Goal: Task Accomplishment & Management: Use online tool/utility

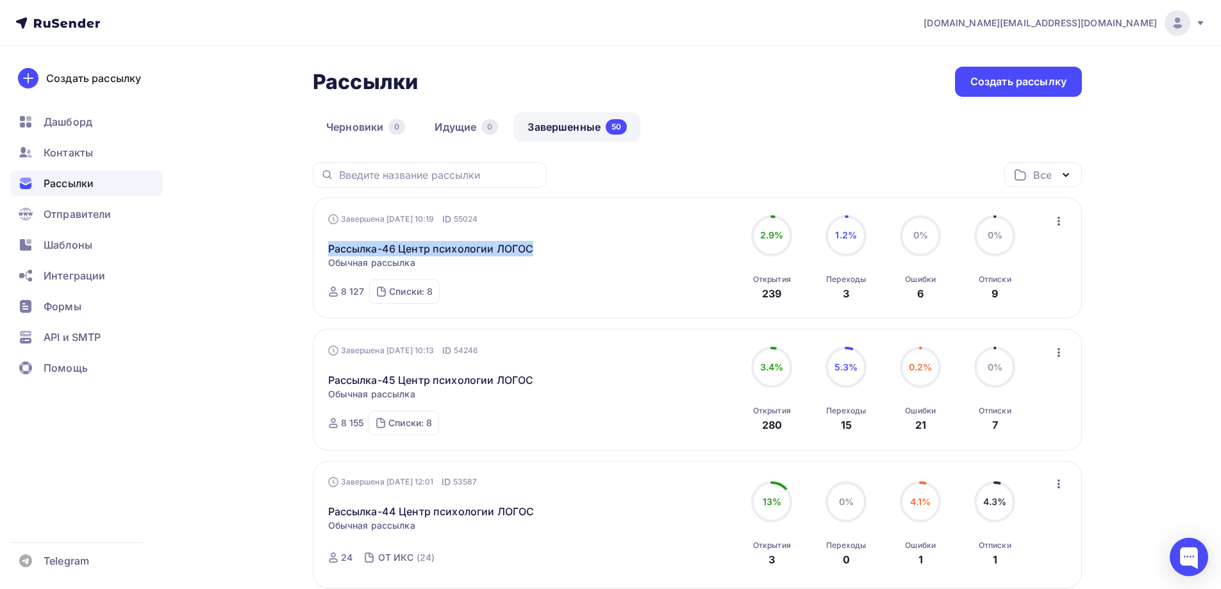
drag, startPoint x: 520, startPoint y: 252, endPoint x: 326, endPoint y: 251, distance: 194.1
click at [326, 251] on div "Завершена [DATE] 10:19 ID 55024 Рассылка-46 Центр психологии ЛОГОС Статистика О…" at bounding box center [697, 257] width 769 height 121
copy link "Рассылка-46 Центр психологии ЛОГОС"
click at [837, 25] on nav "[DOMAIN_NAME][EMAIL_ADDRESS][DOMAIN_NAME] Аккаунт Тарифы Выйти Создать рассылку…" at bounding box center [610, 23] width 1221 height 46
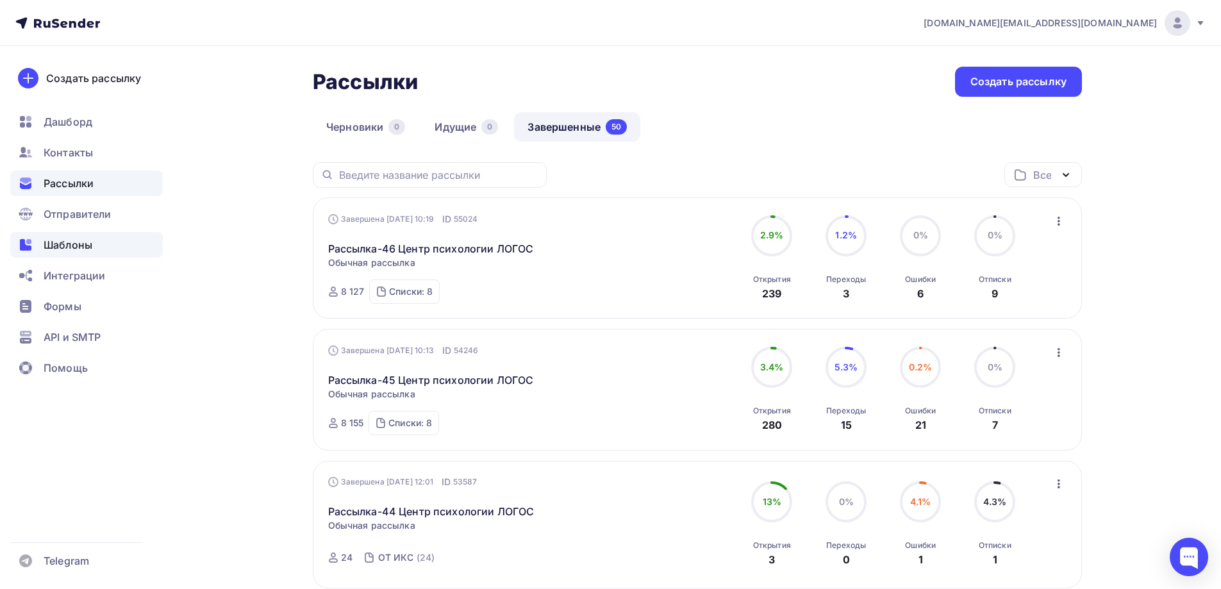
click at [89, 239] on span "Шаблоны" at bounding box center [68, 244] width 49 height 15
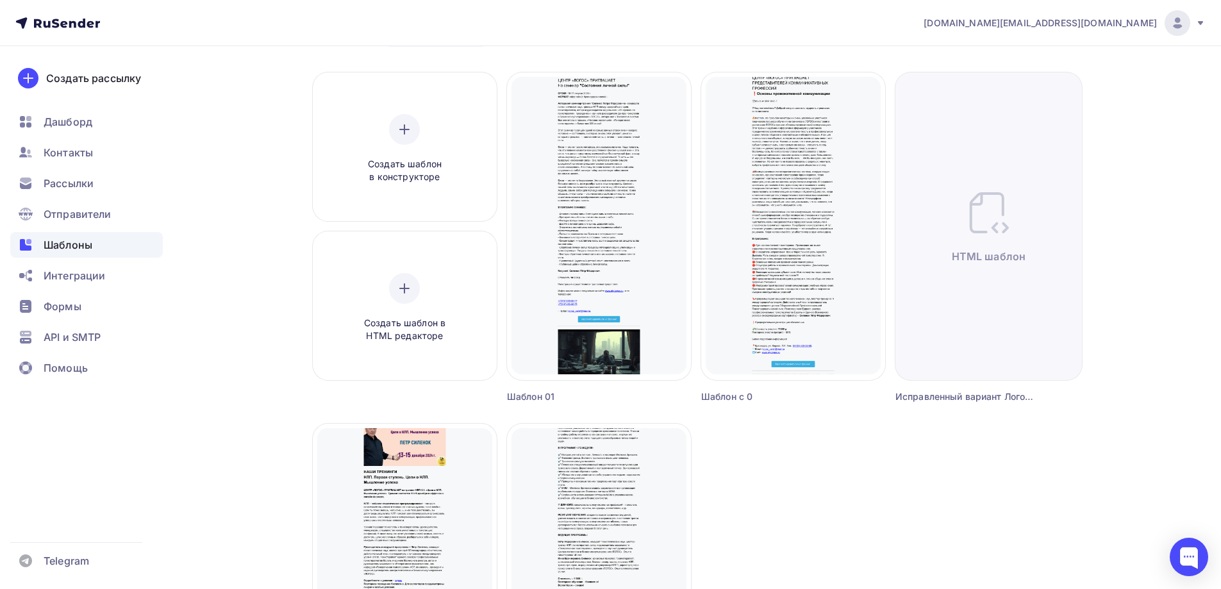
scroll to position [64, 0]
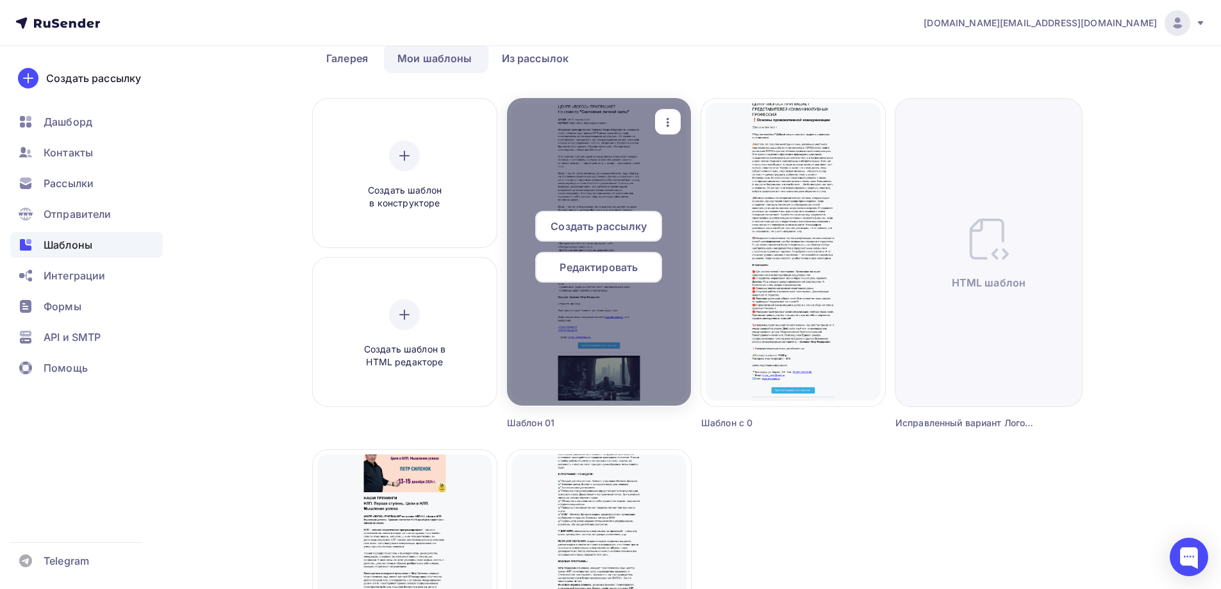
click at [623, 272] on span "Редактировать" at bounding box center [598, 266] width 78 height 15
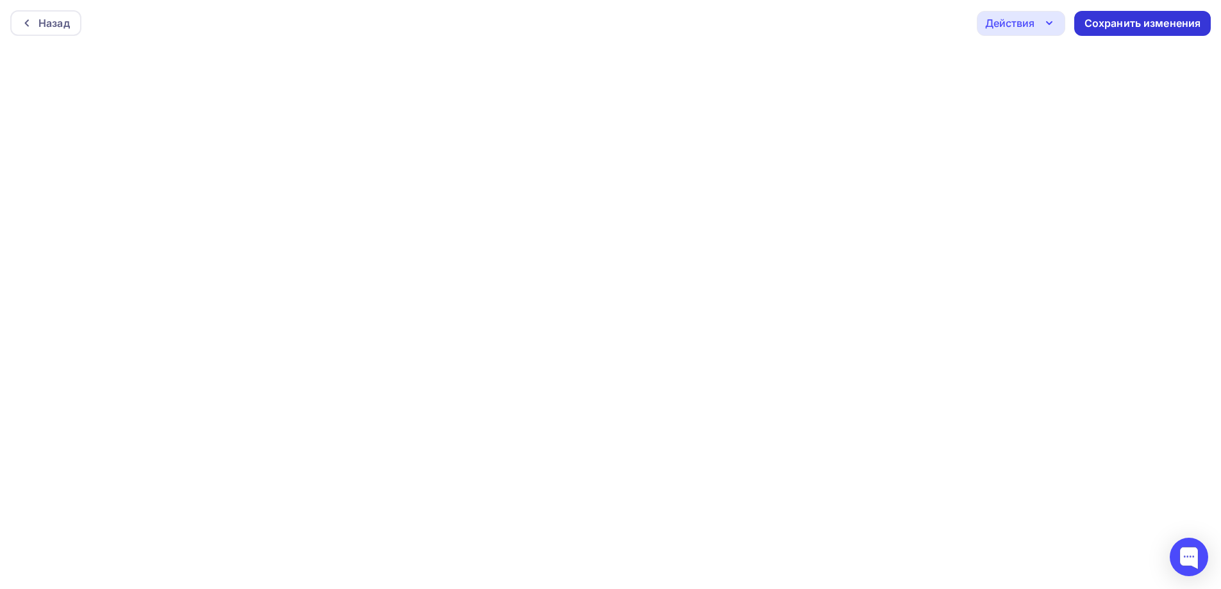
click at [1161, 26] on div "Сохранить изменения" at bounding box center [1142, 23] width 117 height 15
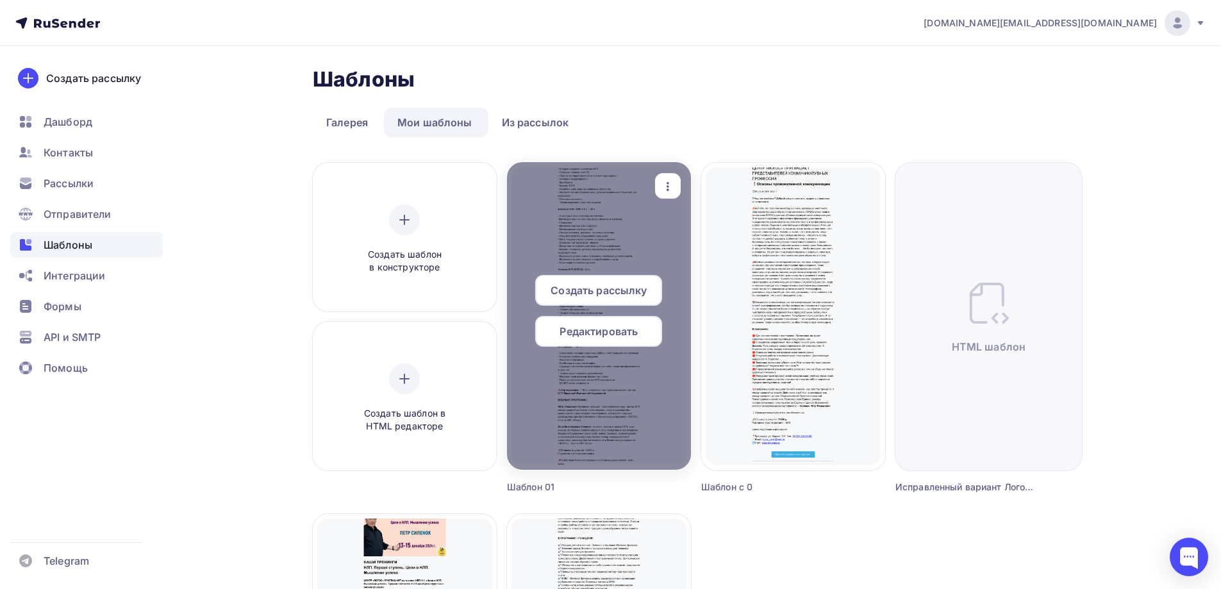
click at [618, 329] on span "Редактировать" at bounding box center [598, 331] width 78 height 15
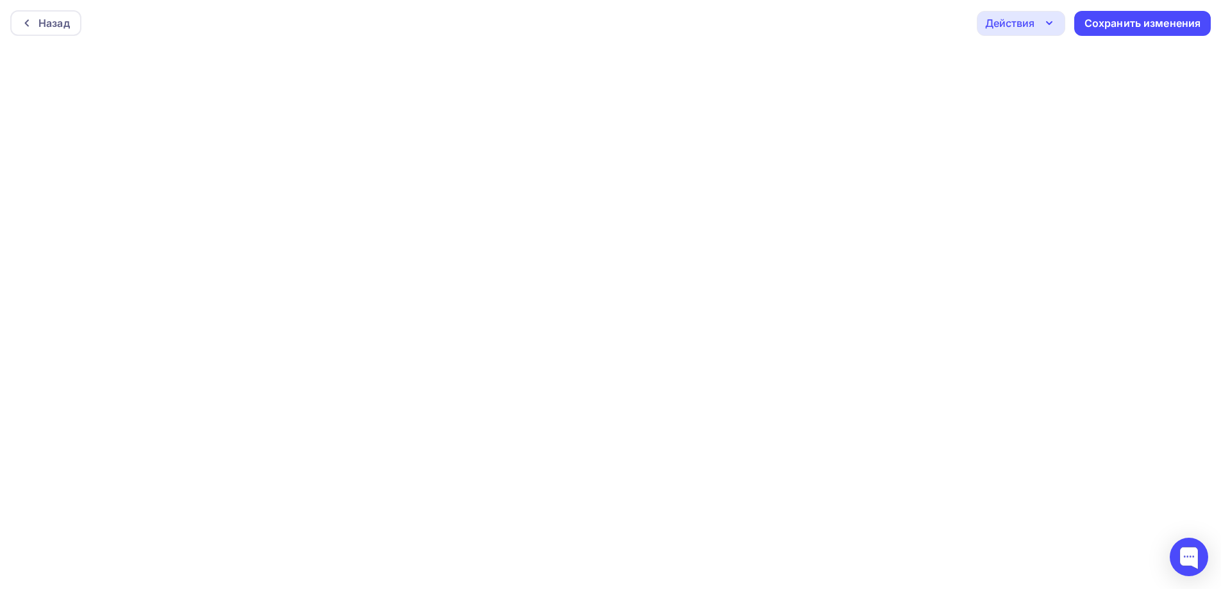
click at [923, 20] on div "Назад Действия Отправить тестовое письмо Предпросмотр Выйти без сохранения Сохр…" at bounding box center [610, 23] width 1221 height 46
click at [1145, 19] on div "Сохранить изменения" at bounding box center [1142, 20] width 117 height 15
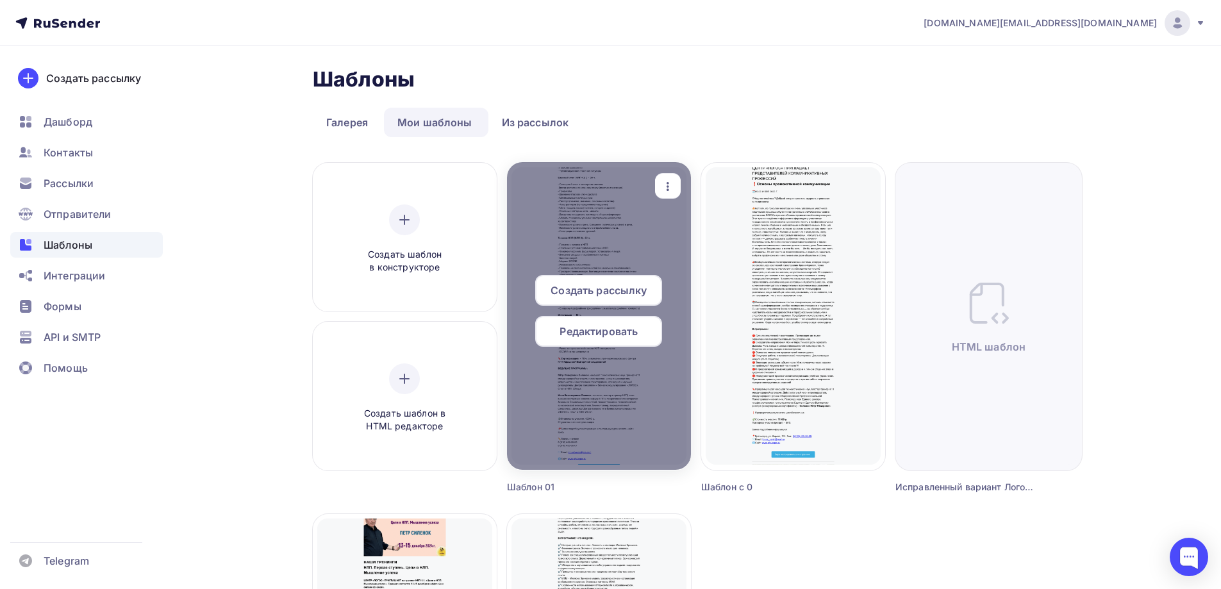
click at [670, 188] on icon "button" at bounding box center [667, 186] width 15 height 15
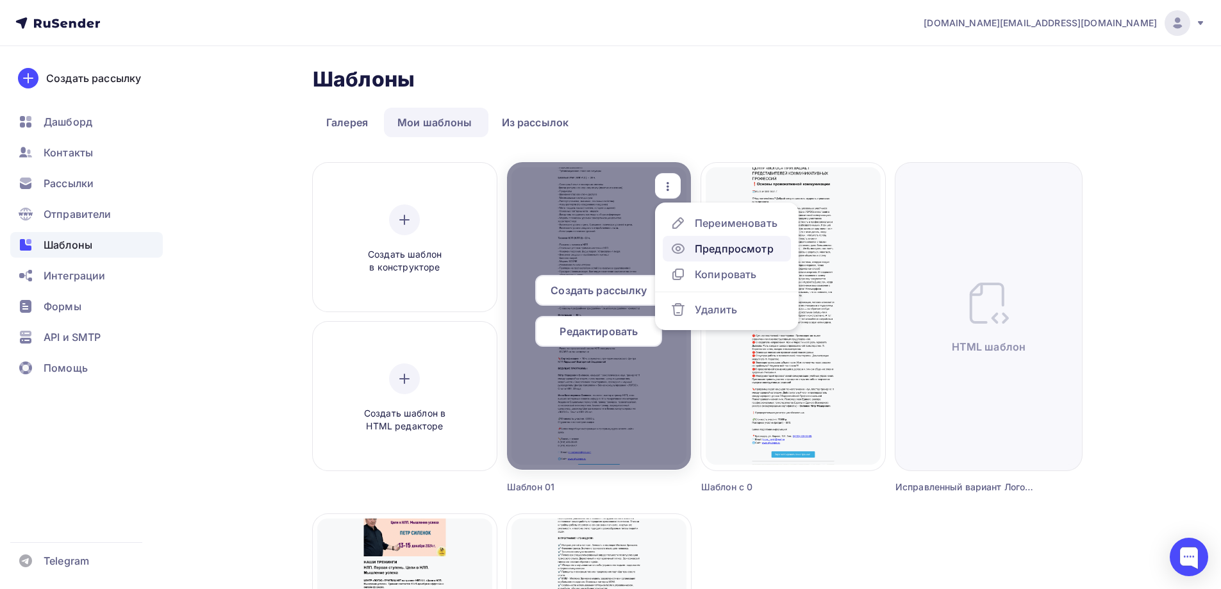
click at [716, 242] on div "Предпросмотр" at bounding box center [734, 248] width 79 height 15
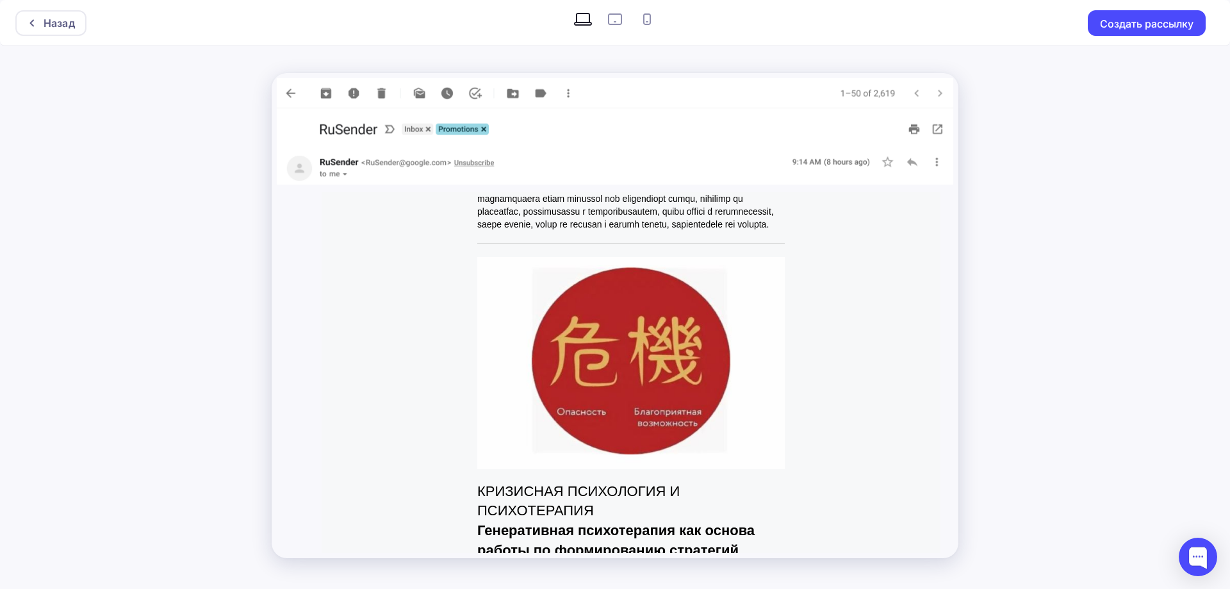
scroll to position [256, 0]
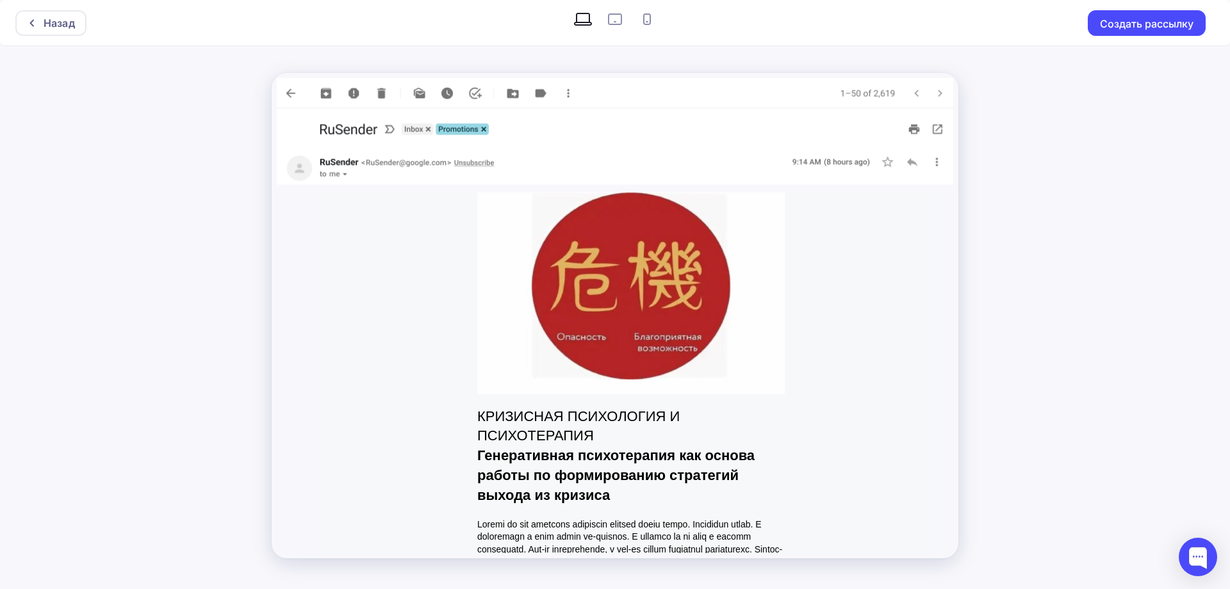
click at [703, 327] on img at bounding box center [631, 287] width 308 height 211
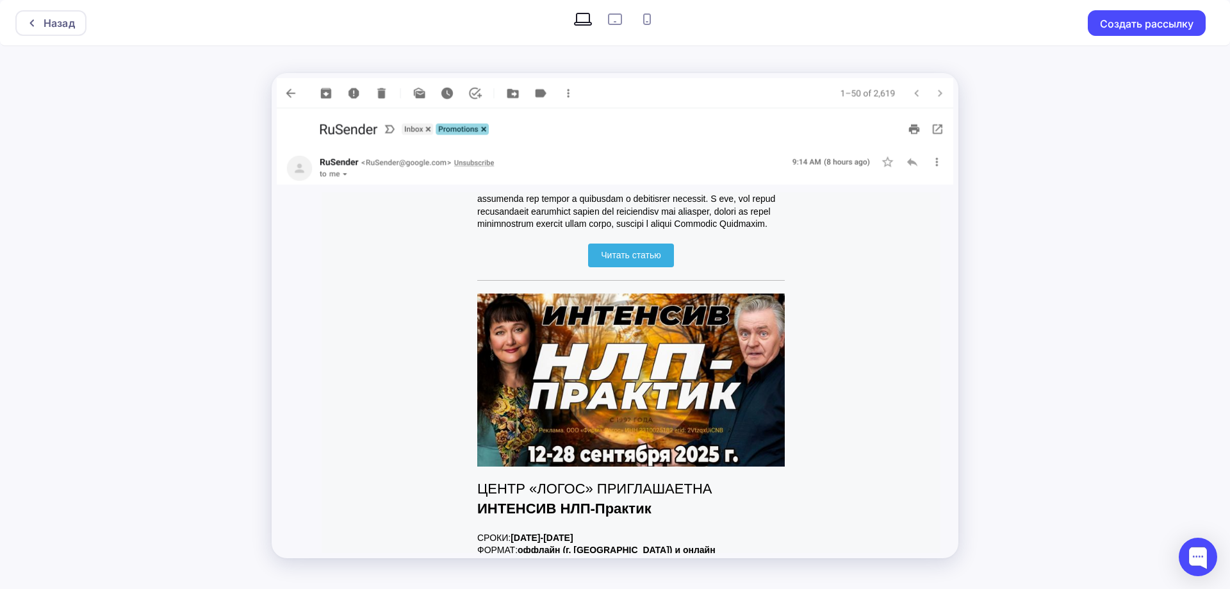
scroll to position [705, 0]
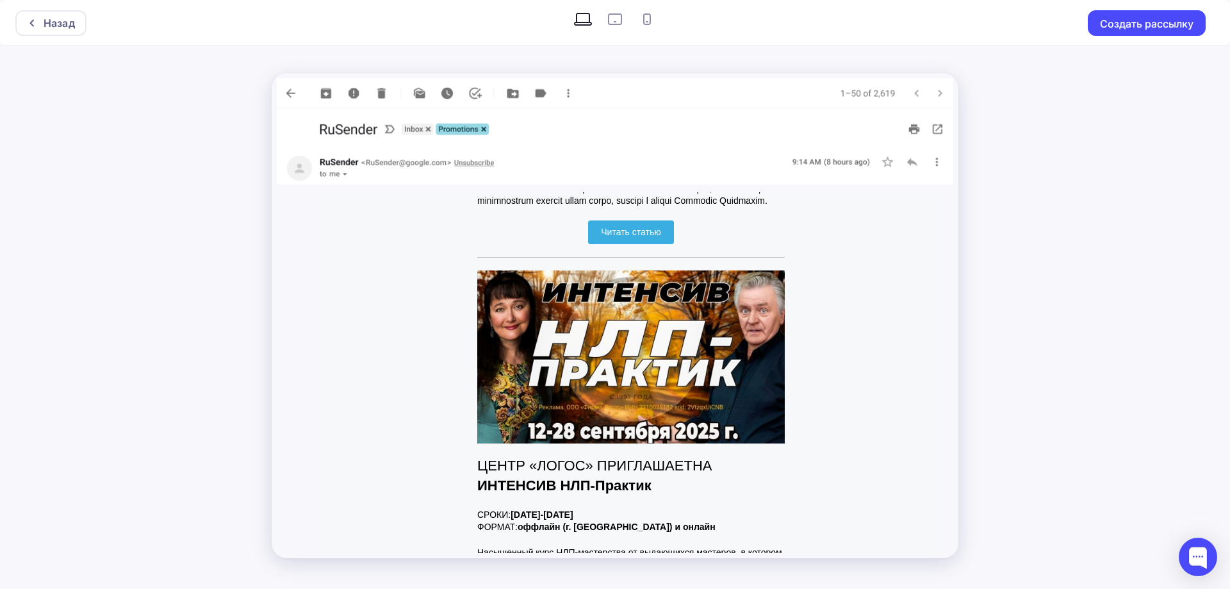
click at [666, 244] on span "Читать статью" at bounding box center [630, 232] width 85 height 24
click at [701, 359] on img at bounding box center [631, 356] width 308 height 173
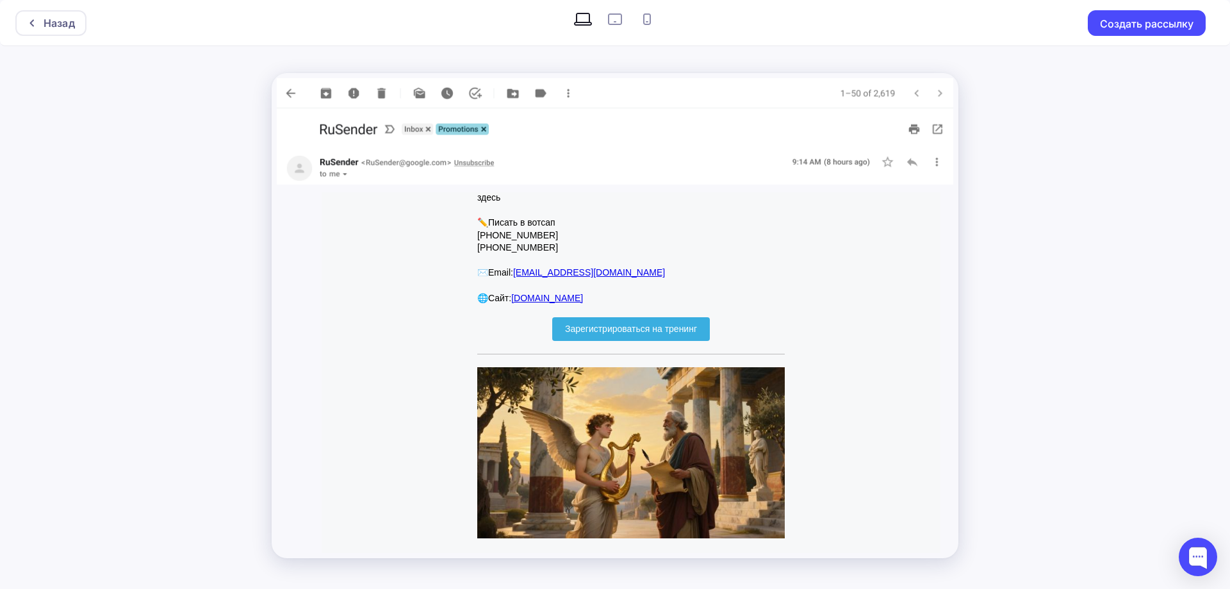
scroll to position [2307, 0]
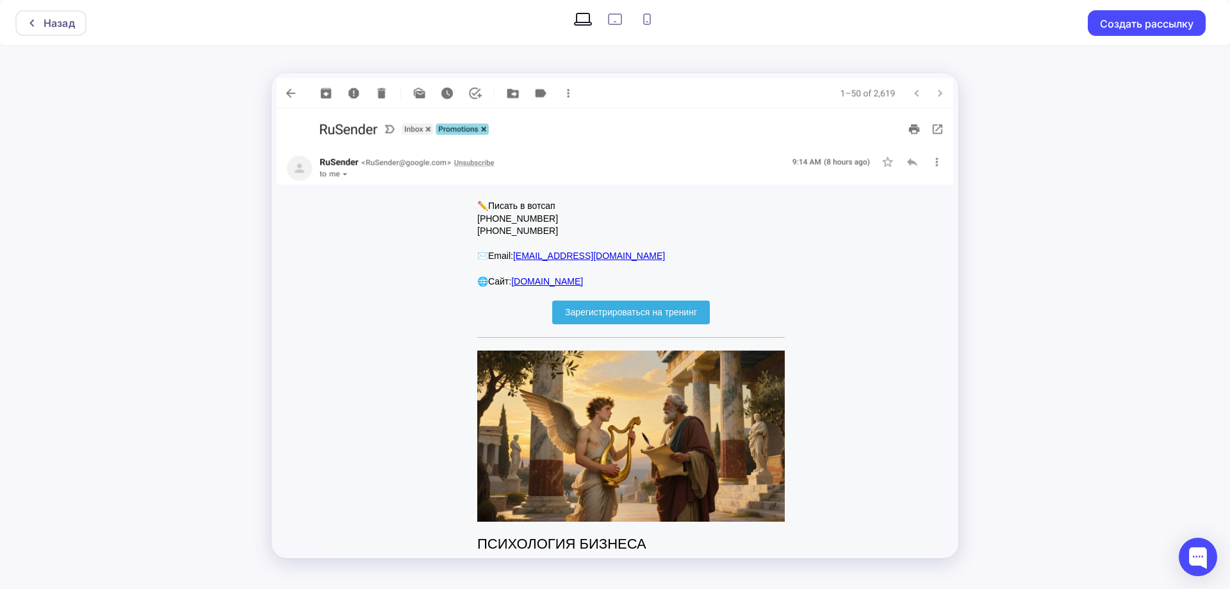
click at [700, 324] on span "Зарегистрироваться на тренинг" at bounding box center [631, 312] width 158 height 24
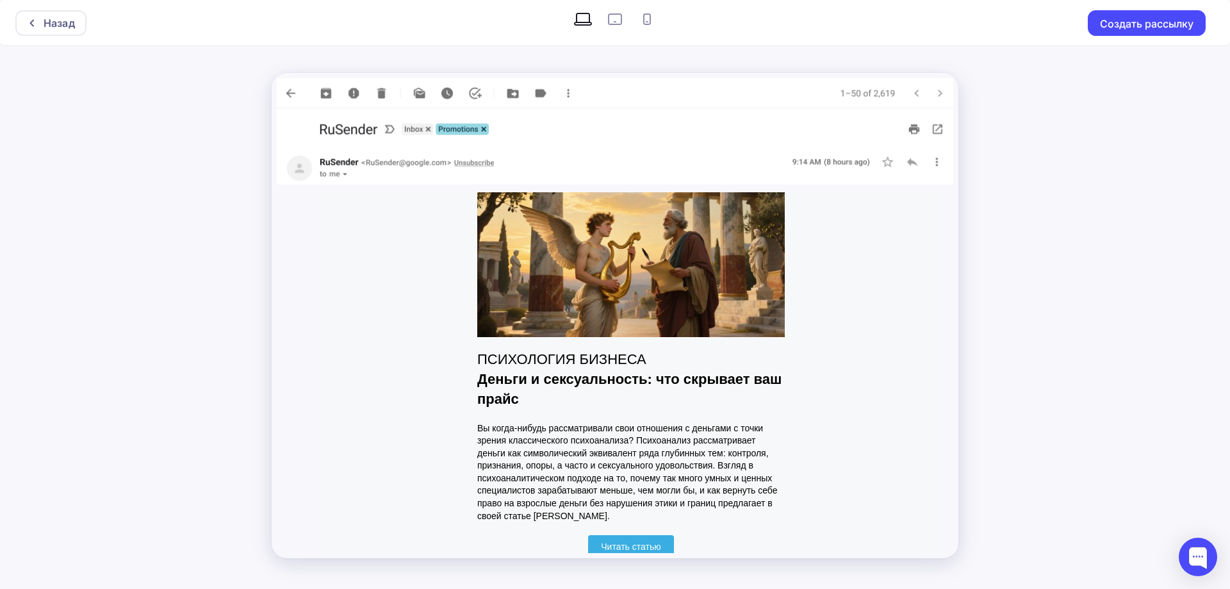
scroll to position [2499, 0]
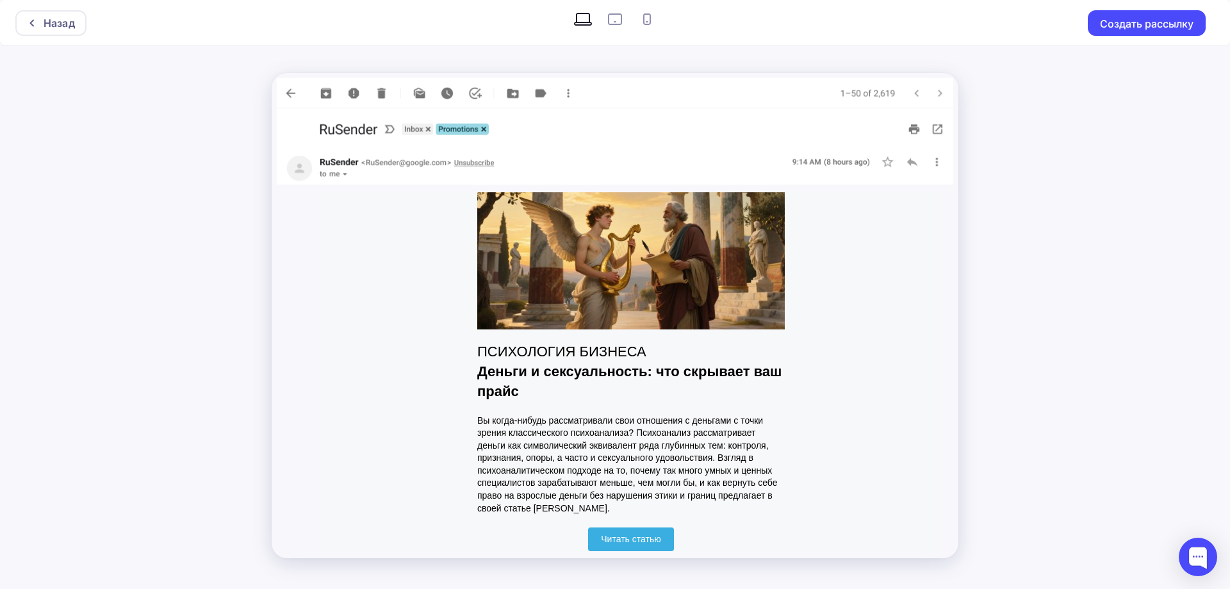
click at [731, 323] on img at bounding box center [631, 243] width 308 height 171
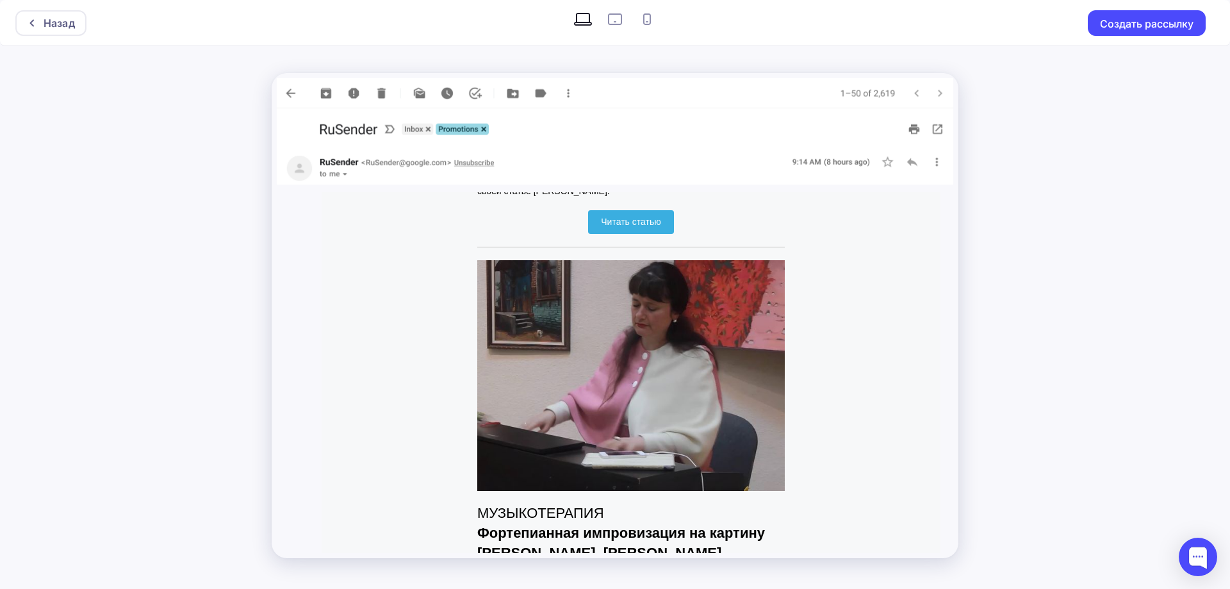
scroll to position [2819, 0]
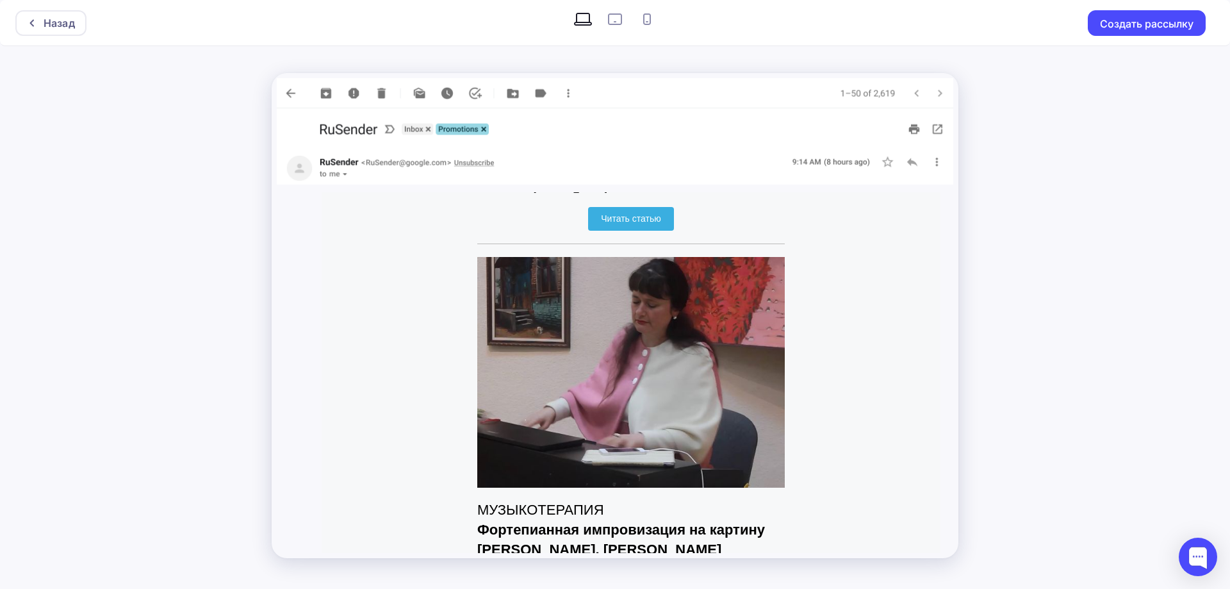
click at [664, 231] on span "Читать статью" at bounding box center [630, 219] width 85 height 24
click at [686, 328] on img at bounding box center [631, 372] width 308 height 231
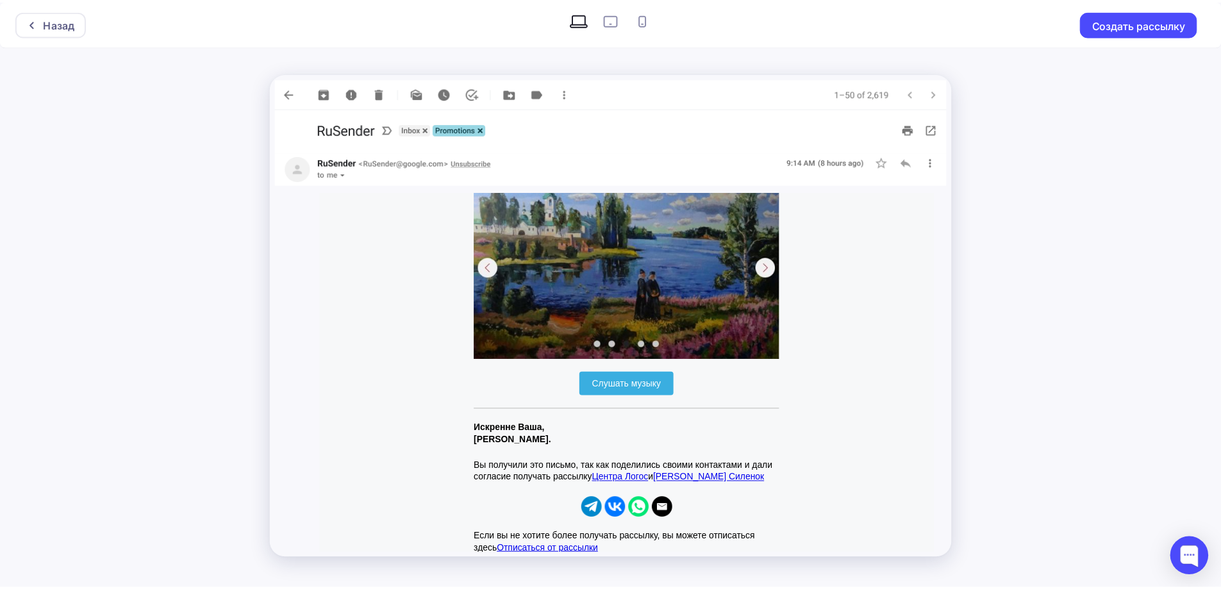
scroll to position [3396, 0]
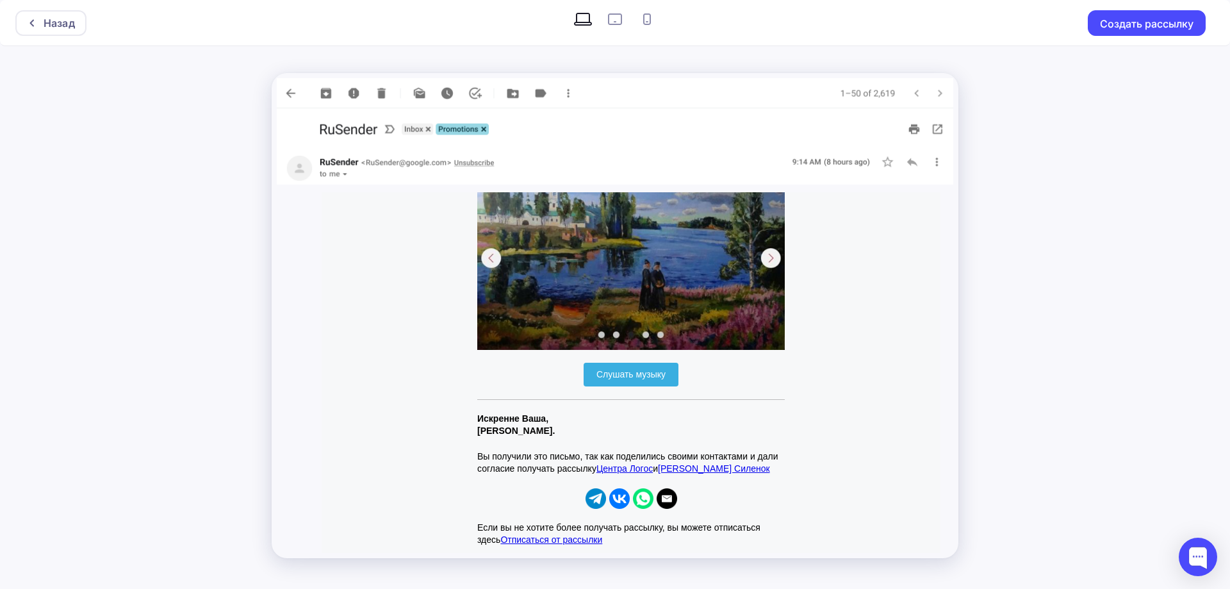
click at [720, 339] on img at bounding box center [631, 258] width 308 height 183
click at [638, 379] on span "Слушать музыку" at bounding box center [630, 374] width 69 height 10
click at [30, 21] on icon at bounding box center [32, 23] width 10 height 10
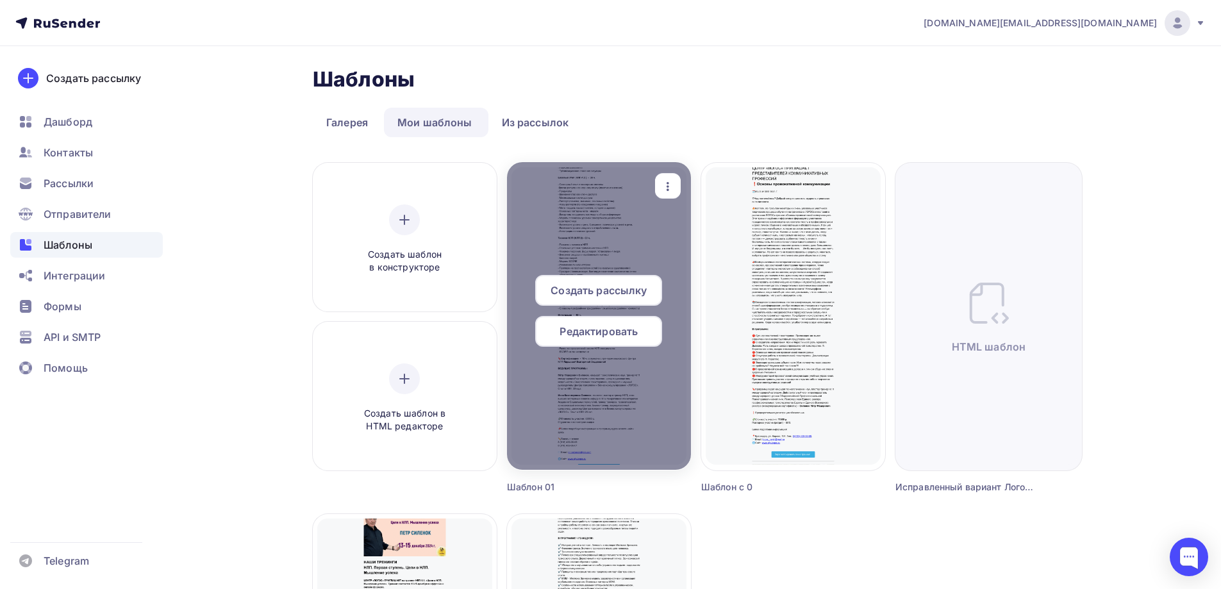
click at [637, 290] on span "Создать рассылку" at bounding box center [598, 290] width 96 height 15
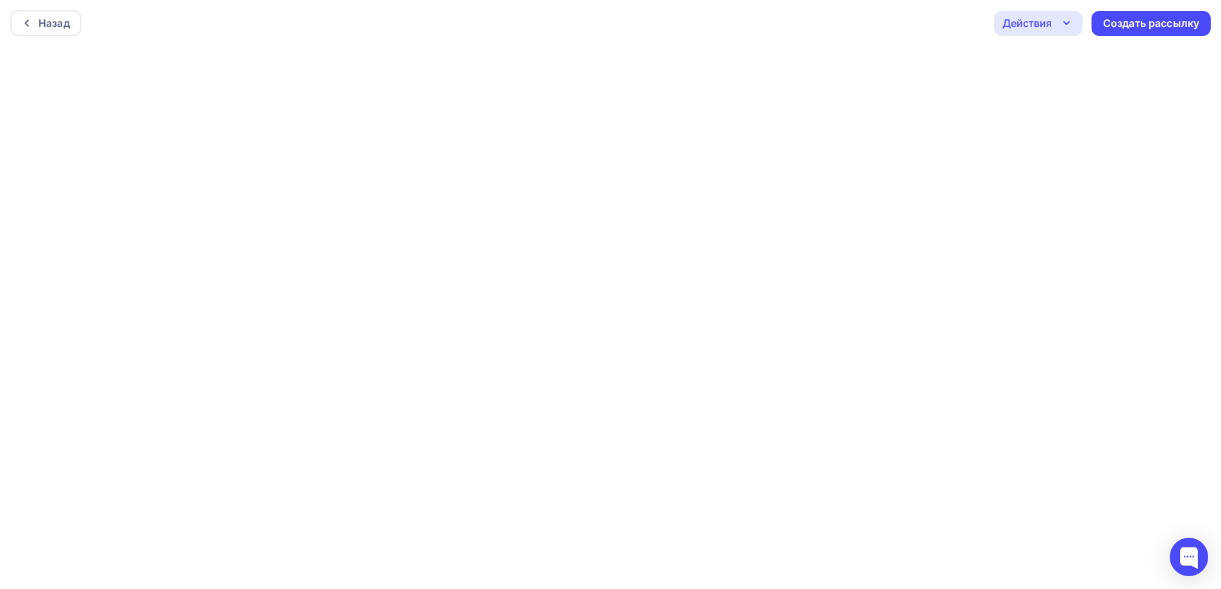
click at [1073, 23] on icon "button" at bounding box center [1065, 22] width 15 height 15
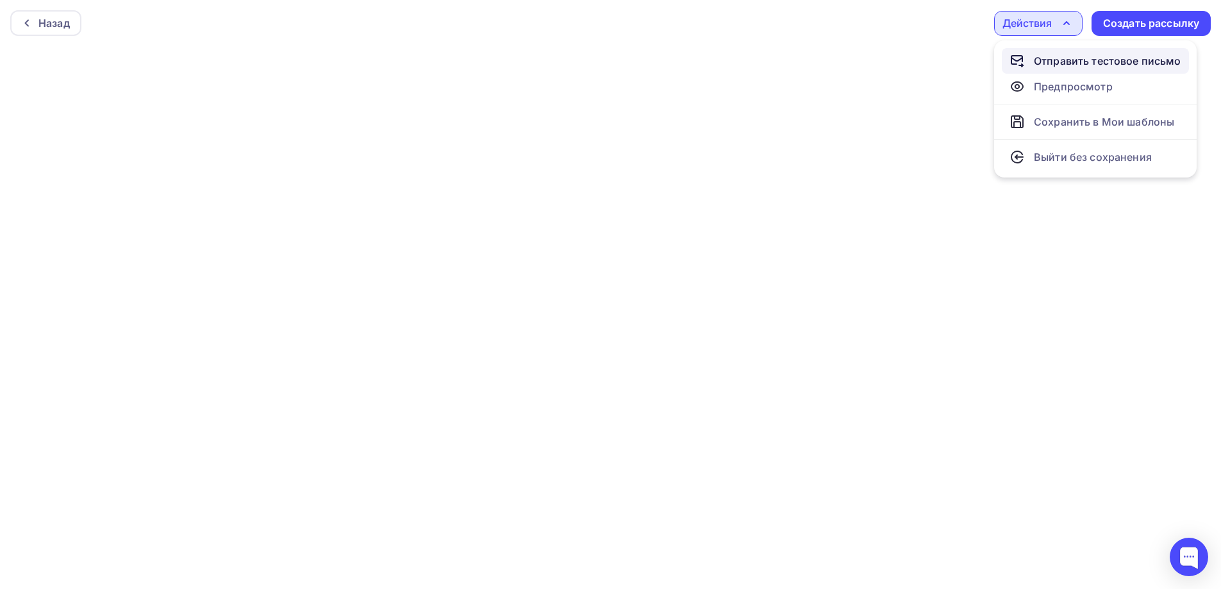
click at [1066, 58] on div "Отправить тестовое письмо" at bounding box center [1106, 60] width 147 height 15
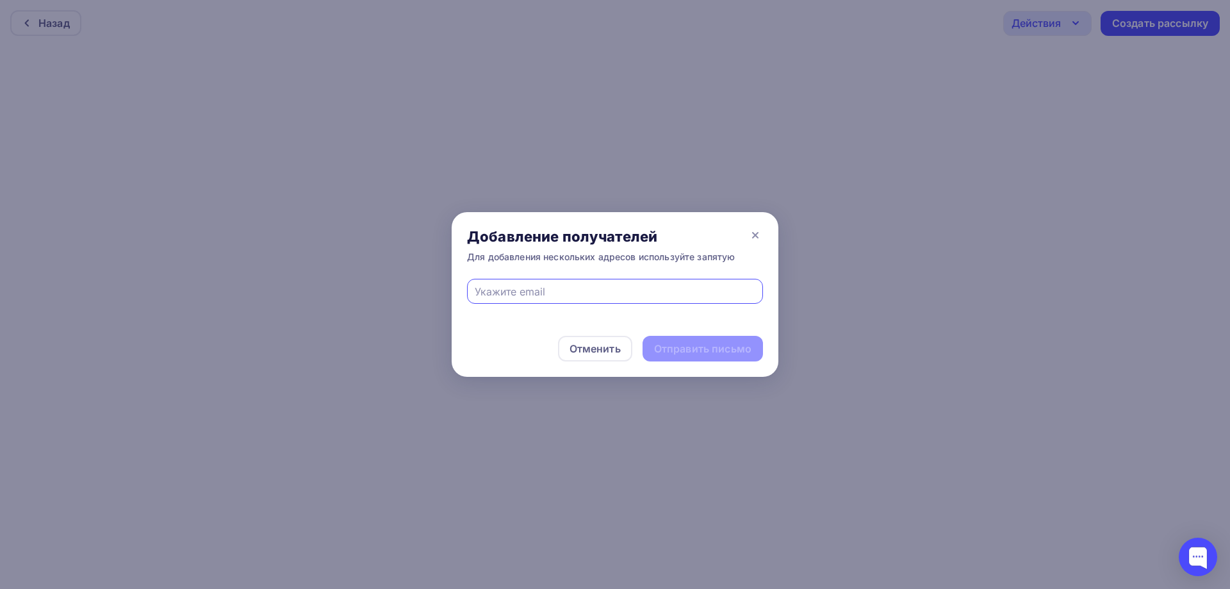
click at [639, 284] on input "text" at bounding box center [615, 291] width 281 height 15
paste input "[EMAIL_ADDRESS][DOMAIN_NAME]"
type input "[EMAIL_ADDRESS][DOMAIN_NAME]"
click at [707, 349] on div "Отправить письмо" at bounding box center [702, 348] width 97 height 15
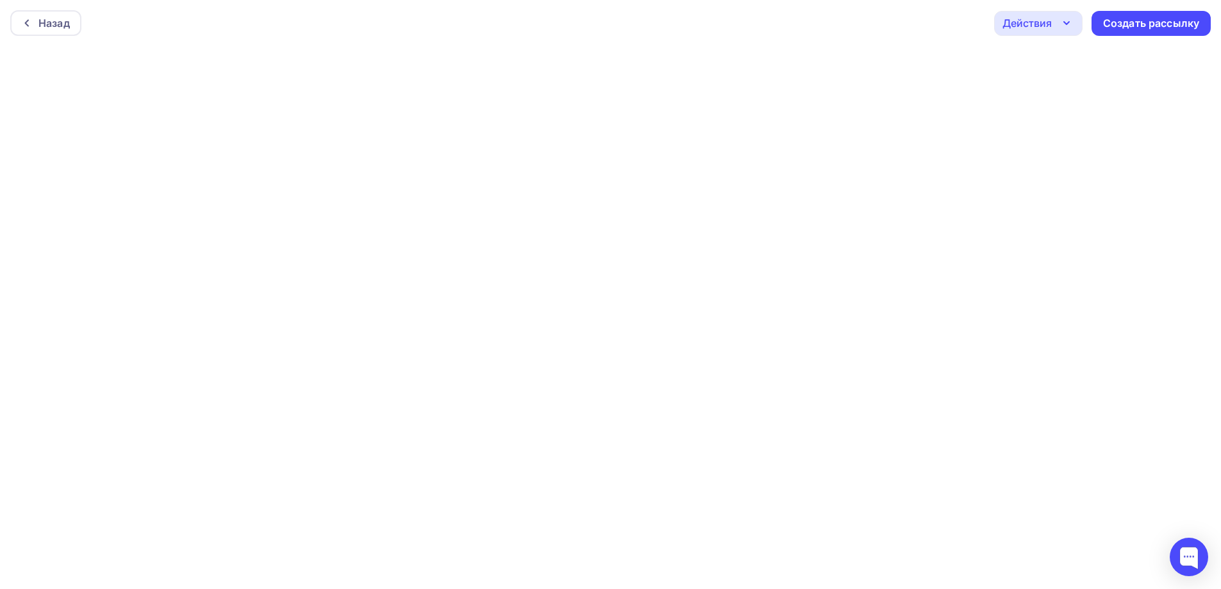
click at [1065, 31] on div "Действия" at bounding box center [1038, 23] width 88 height 25
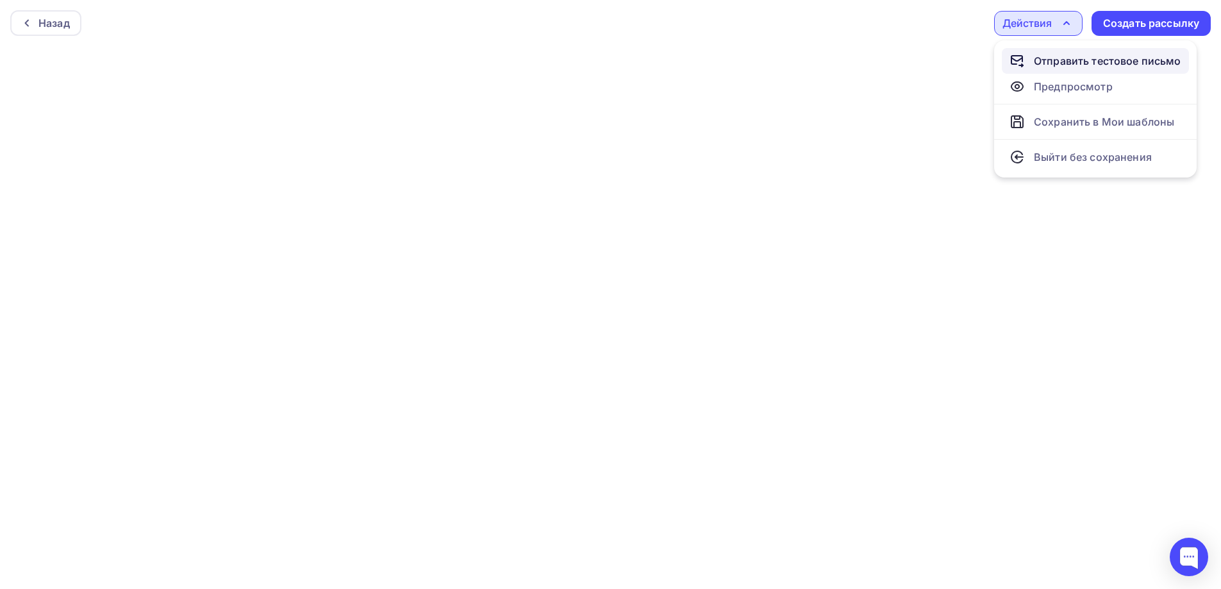
click at [1052, 63] on div "Отправить тестовое письмо" at bounding box center [1106, 60] width 147 height 15
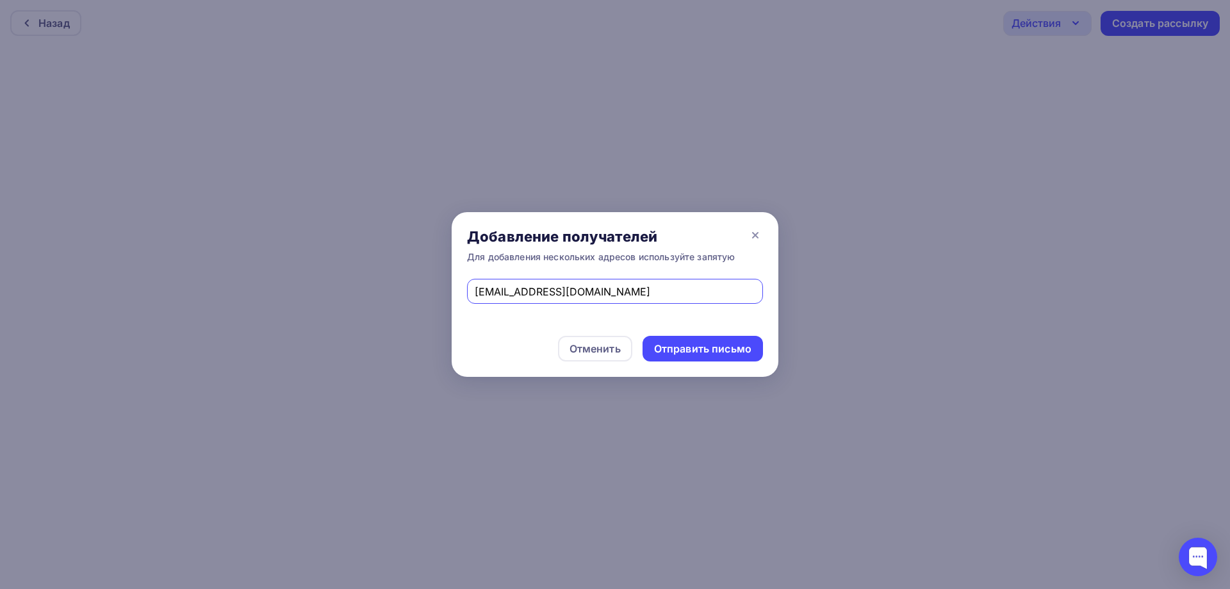
drag, startPoint x: 588, startPoint y: 291, endPoint x: 447, endPoint y: 290, distance: 141.6
click at [447, 290] on div "Добавление получателей Для добавления нескольких адресов используйте запятую [E…" at bounding box center [615, 294] width 1230 height 589
type input "[EMAIL_ADDRESS][DOMAIN_NAME]"
click at [709, 350] on div "Отправить письмо" at bounding box center [702, 348] width 97 height 15
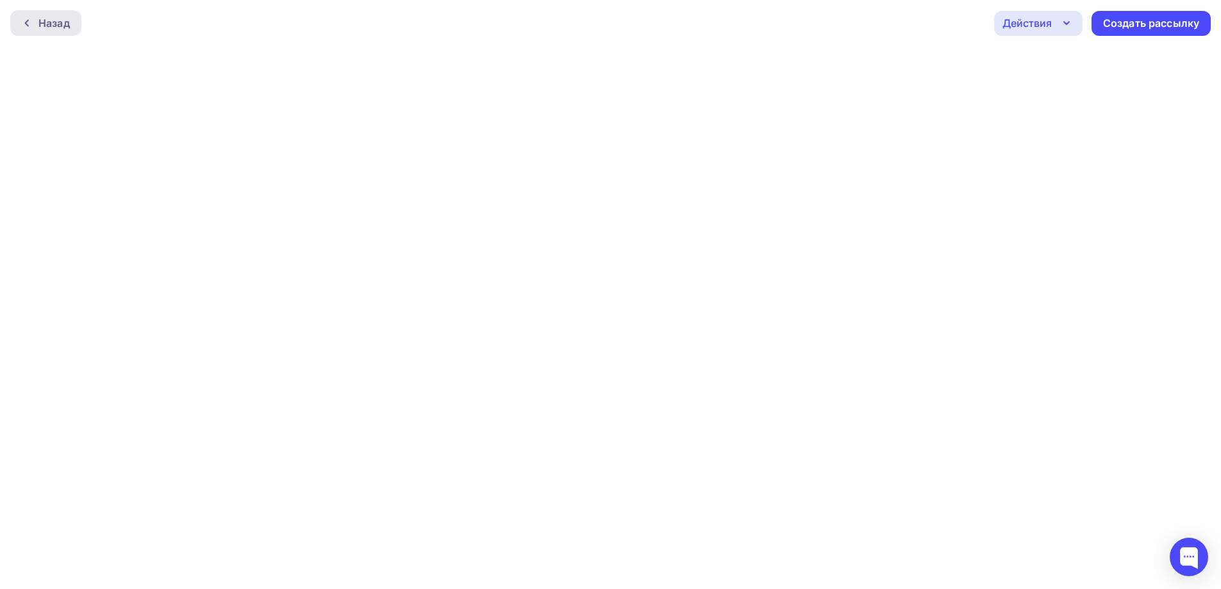
click at [50, 29] on div "Назад" at bounding box center [53, 22] width 31 height 15
